Goal: Transaction & Acquisition: Purchase product/service

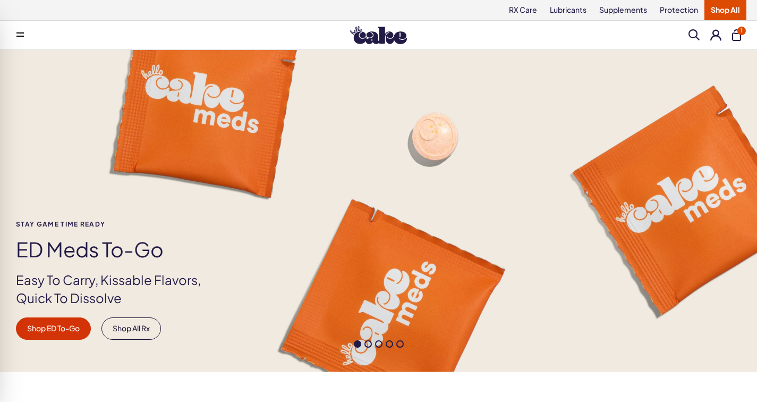
click at [24, 34] on span at bounding box center [19, 34] width 7 height 5
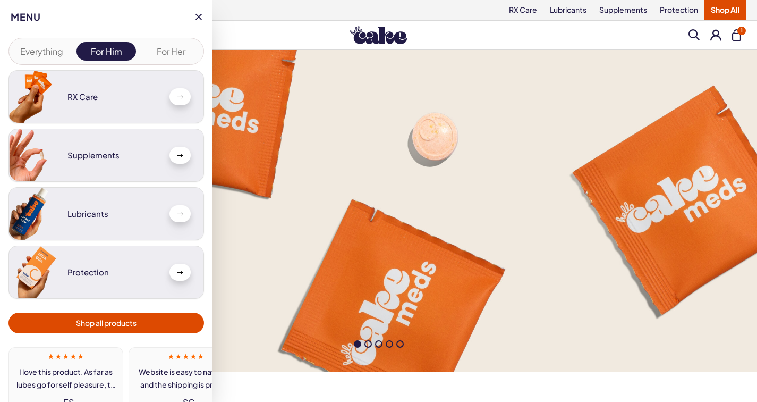
click at [169, 95] on div at bounding box center [179, 96] width 21 height 17
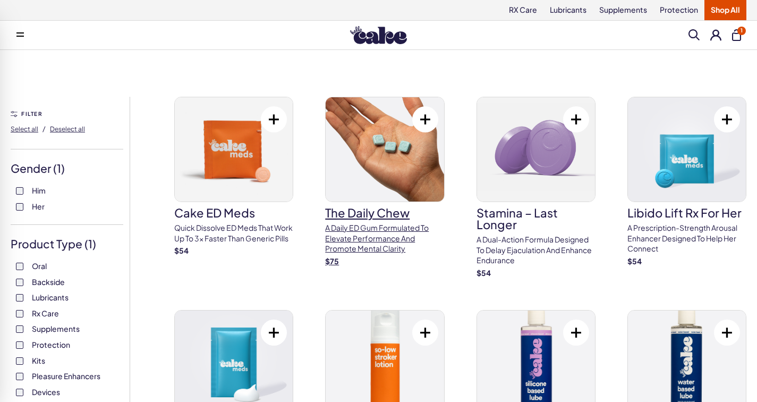
click at [385, 156] on img at bounding box center [385, 149] width 118 height 104
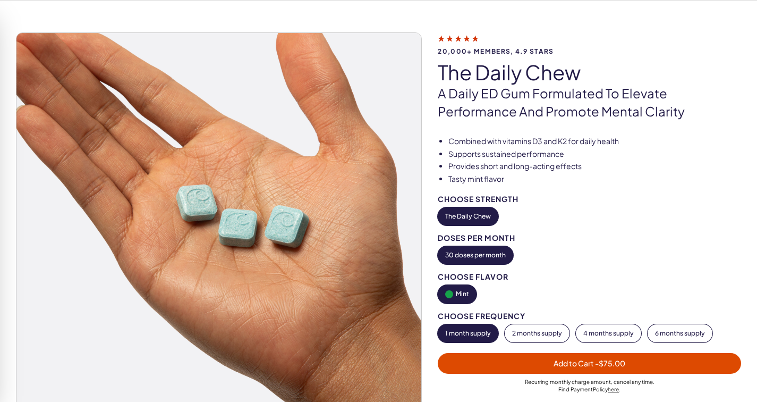
scroll to position [50, 0]
